Goal: Answer question/provide support: Share knowledge or assist other users

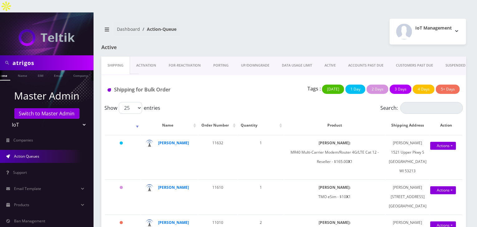
type input "atrigos"
click at [87, 70] on ul at bounding box center [90, 75] width 6 height 11
click at [50, 70] on link "Company" at bounding box center [55, 75] width 21 height 10
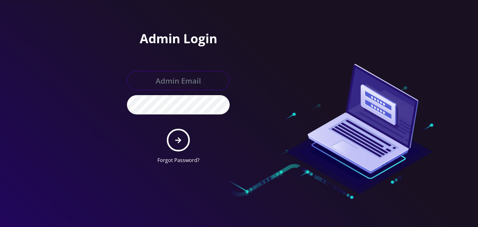
type input "boris@teltik.com"
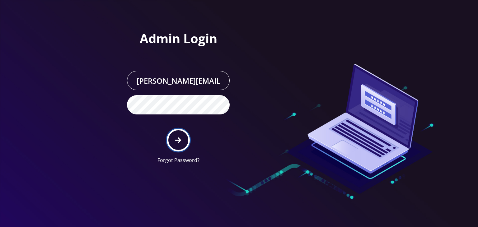
click at [180, 134] on button "submit" at bounding box center [178, 140] width 23 height 23
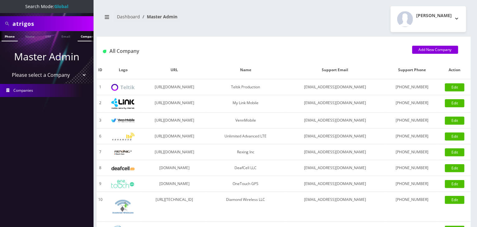
click at [78, 34] on link "Company" at bounding box center [88, 36] width 21 height 10
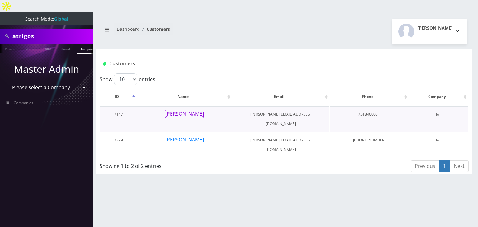
click at [196, 110] on button "[PERSON_NAME]" at bounding box center [184, 114] width 39 height 8
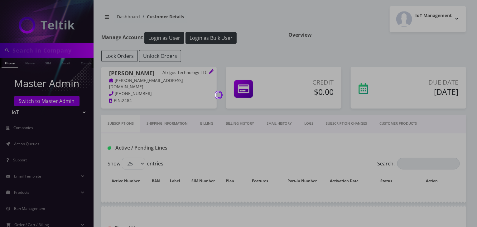
type input "atrigos"
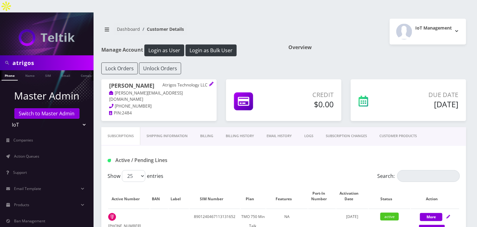
click at [396, 127] on link "CUSTOMER PRODUCTS" at bounding box center [398, 136] width 50 height 18
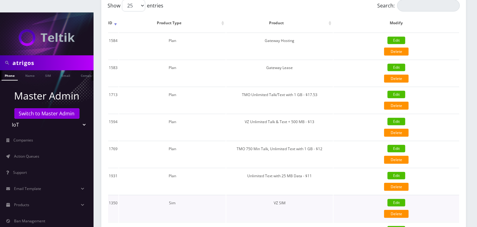
scroll to position [207, 0]
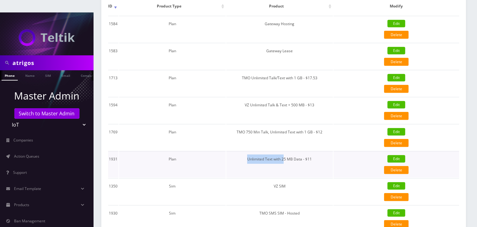
drag, startPoint x: 245, startPoint y: 146, endPoint x: 284, endPoint y: 149, distance: 39.3
click at [284, 151] on td "Unlimited Text with 25 MB Data - $11" at bounding box center [279, 164] width 107 height 26
click at [285, 153] on td "Unlimited Text with 25 MB Data - $11" at bounding box center [279, 164] width 107 height 26
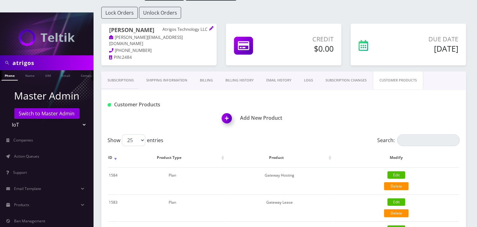
scroll to position [52, 0]
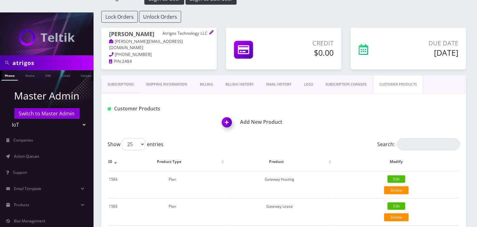
click at [125, 76] on link "Subscriptions" at bounding box center [120, 85] width 39 height 18
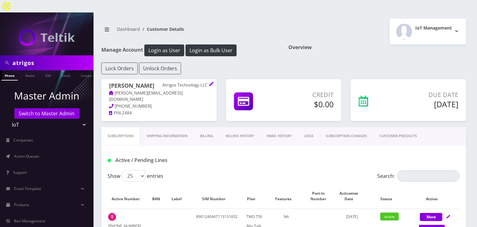
click at [240, 127] on link "Billing History" at bounding box center [239, 136] width 41 height 18
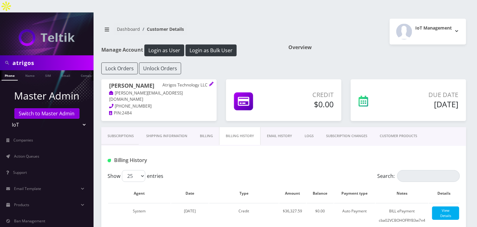
click at [107, 127] on link "Subscriptions" at bounding box center [120, 136] width 39 height 18
